Goal: Task Accomplishment & Management: Use online tool/utility

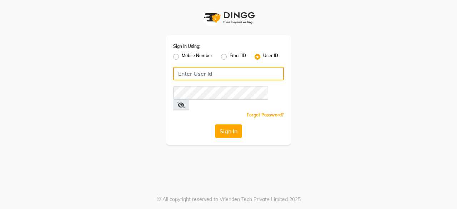
click at [188, 74] on input "Username" at bounding box center [228, 74] width 111 height 14
type input "headlockspb"
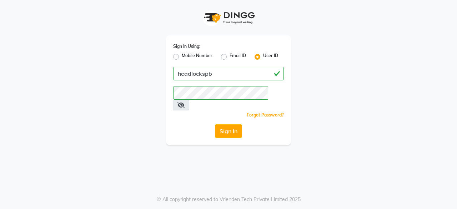
click at [171, 110] on div "Sign In Using: Mobile Number Email ID User ID headlockspb Remember me Forgot Pa…" at bounding box center [228, 90] width 125 height 110
click at [237, 124] on button "Sign In" at bounding box center [228, 131] width 27 height 14
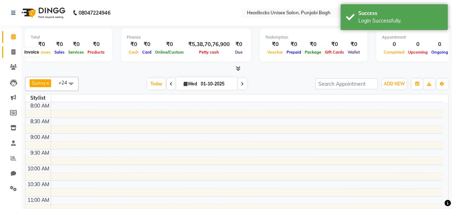
click at [9, 51] on span at bounding box center [13, 52] width 13 height 8
select select "service"
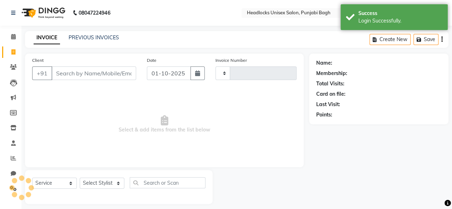
type input "6615"
select select "7719"
click at [78, 73] on input "Client" at bounding box center [93, 73] width 85 height 14
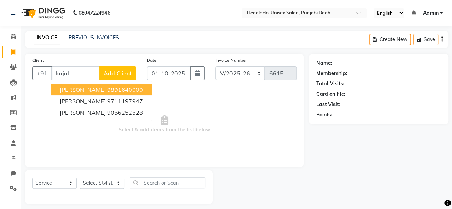
click at [107, 91] on ngb-highlight "9891640000" at bounding box center [125, 89] width 36 height 7
type input "9891640000"
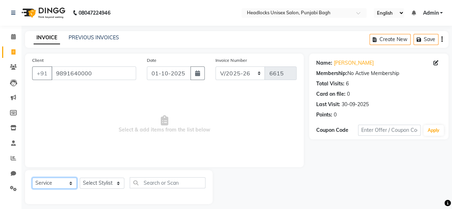
click at [60, 185] on select "Select Service Product Membership Package Voucher Prepaid Gift Card" at bounding box center [54, 183] width 45 height 11
click at [172, 158] on span "Select & add items from the list below" at bounding box center [164, 124] width 264 height 71
click at [98, 187] on select "Select Stylist ⁠Agnies ⁠[PERSON_NAME] [PERSON_NAME] [PERSON_NAME] mercy ⁠Minto …" at bounding box center [102, 183] width 45 height 11
select select "69050"
click at [80, 178] on select "Select Stylist ⁠Agnies ⁠[PERSON_NAME] [PERSON_NAME] [PERSON_NAME] mercy ⁠Minto …" at bounding box center [102, 183] width 45 height 11
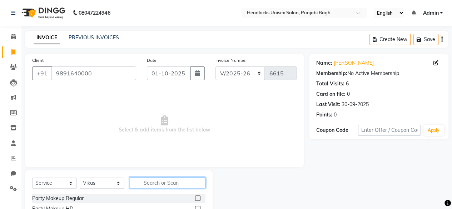
click at [144, 180] on input "text" at bounding box center [168, 182] width 76 height 11
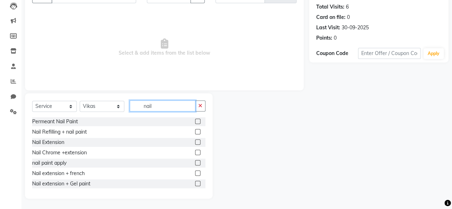
scroll to position [53, 0]
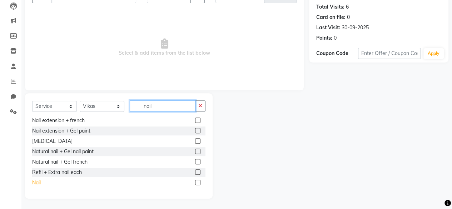
type input "nail"
click at [38, 181] on div "Nail" at bounding box center [36, 183] width 9 height 8
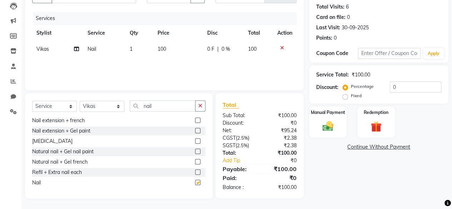
checkbox input "false"
click at [322, 122] on img at bounding box center [328, 126] width 18 height 13
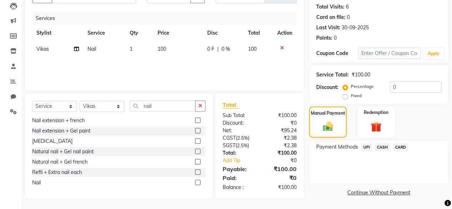
click at [379, 148] on span "CASH" at bounding box center [382, 147] width 15 height 8
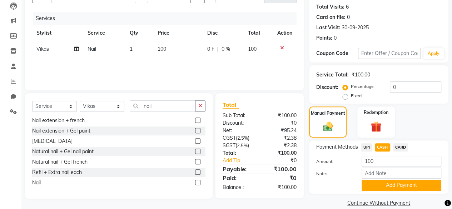
scroll to position [86, 0]
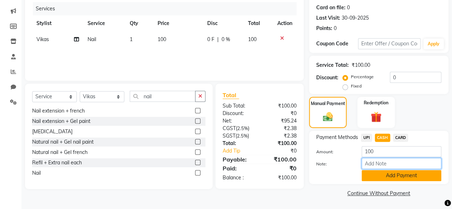
drag, startPoint x: 372, startPoint y: 165, endPoint x: 370, endPoint y: 173, distance: 8.8
click at [370, 173] on div "Amount: 100 Note: Add Payment" at bounding box center [378, 163] width 125 height 35
click at [370, 173] on button "Add Payment" at bounding box center [402, 175] width 80 height 11
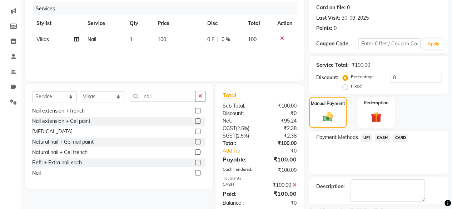
scroll to position [116, 0]
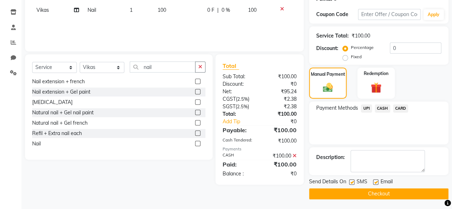
click at [351, 181] on label at bounding box center [351, 181] width 5 height 5
click at [351, 181] on input "checkbox" at bounding box center [351, 182] width 5 height 5
checkbox input "false"
click at [348, 194] on button "Checkout" at bounding box center [378, 193] width 139 height 11
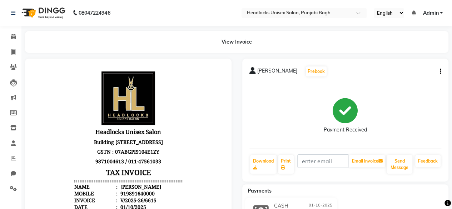
click at [13, 45] on li "Invoice" at bounding box center [10, 52] width 21 height 15
click at [13, 53] on icon at bounding box center [13, 51] width 4 height 5
select select "service"
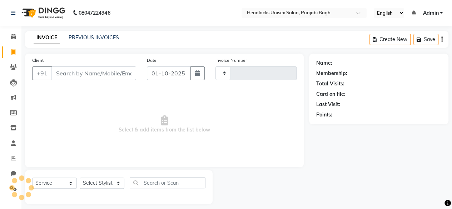
scroll to position [5, 0]
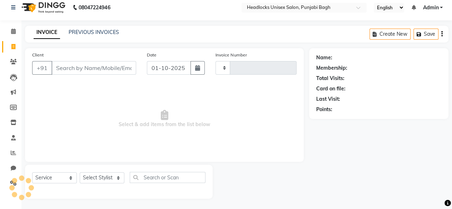
type input "6616"
select select "7719"
click at [80, 68] on input "Client" at bounding box center [93, 68] width 85 height 14
